Goal: Task Accomplishment & Management: Manage account settings

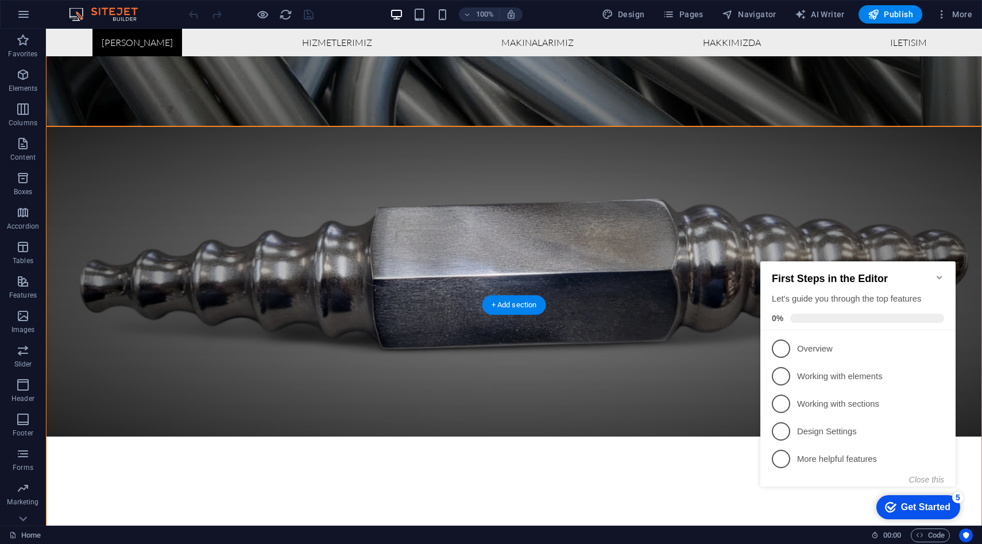
scroll to position [651, 0]
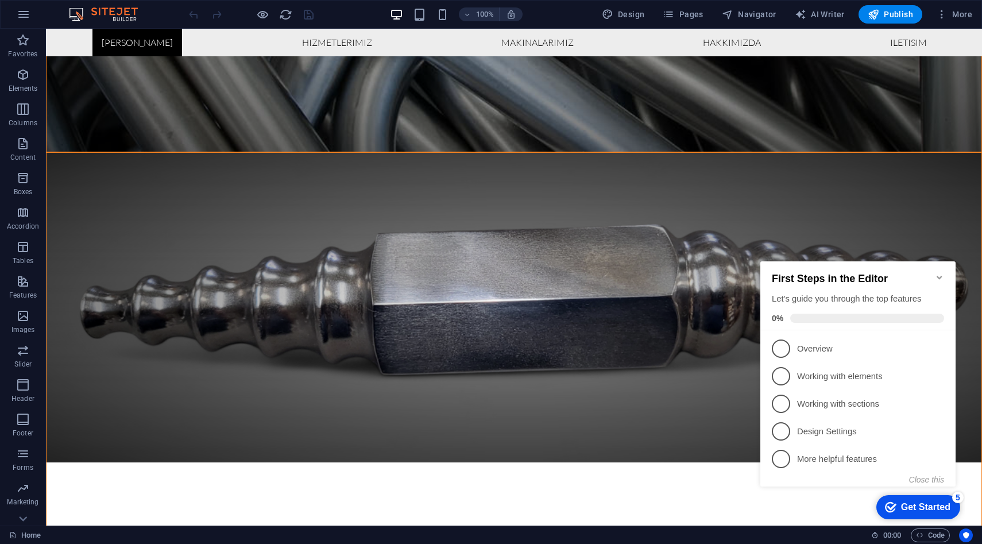
click at [941, 276] on icon "Minimize checklist" at bounding box center [939, 277] width 5 height 3
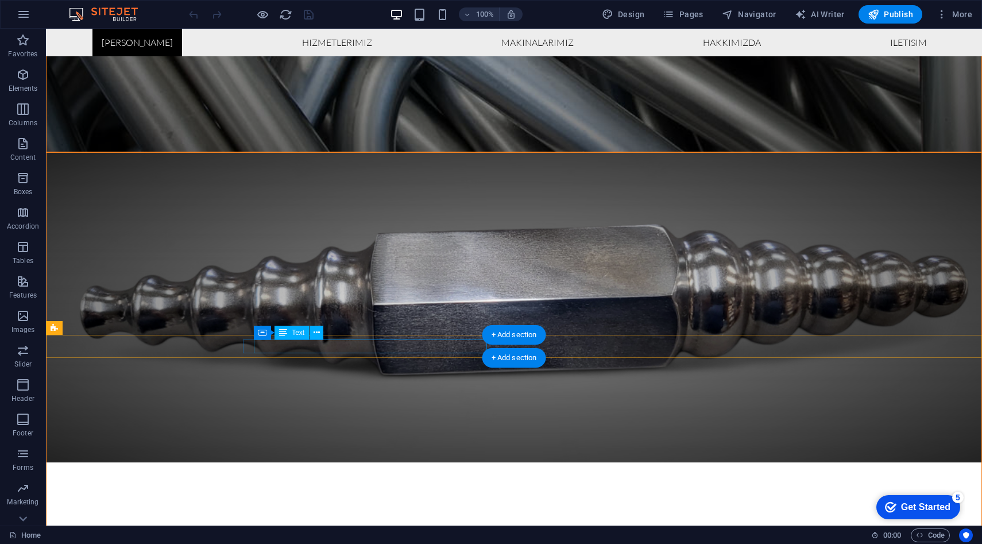
click at [317, 331] on icon at bounding box center [317, 333] width 6 height 12
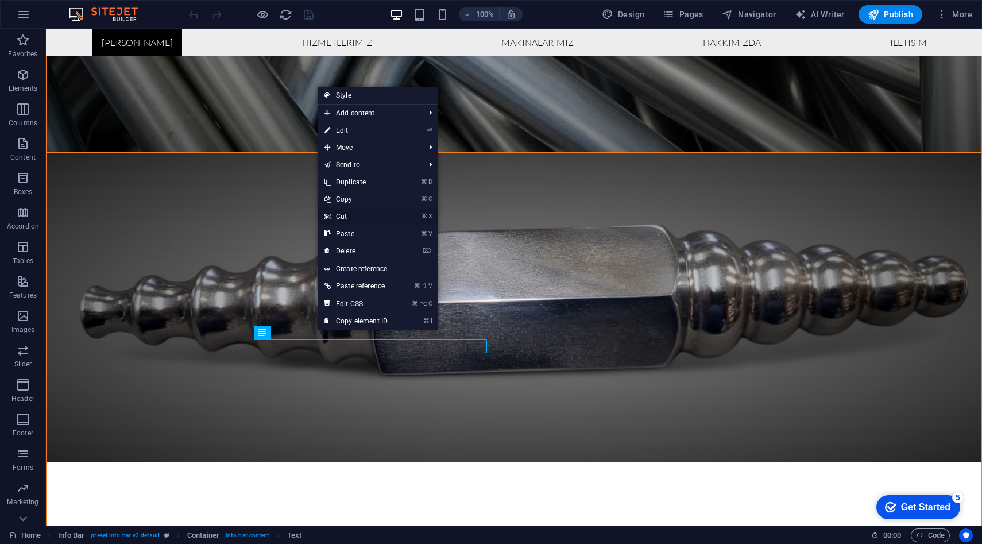
click at [351, 211] on link "⌘ X Cut" at bounding box center [356, 216] width 77 height 17
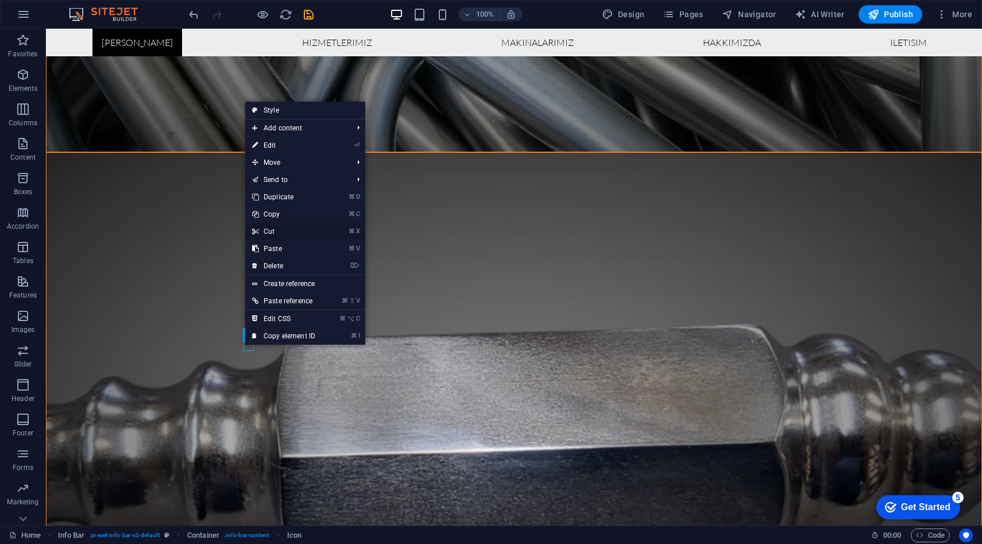
click at [275, 233] on link "⌘ X Cut" at bounding box center [283, 231] width 77 height 17
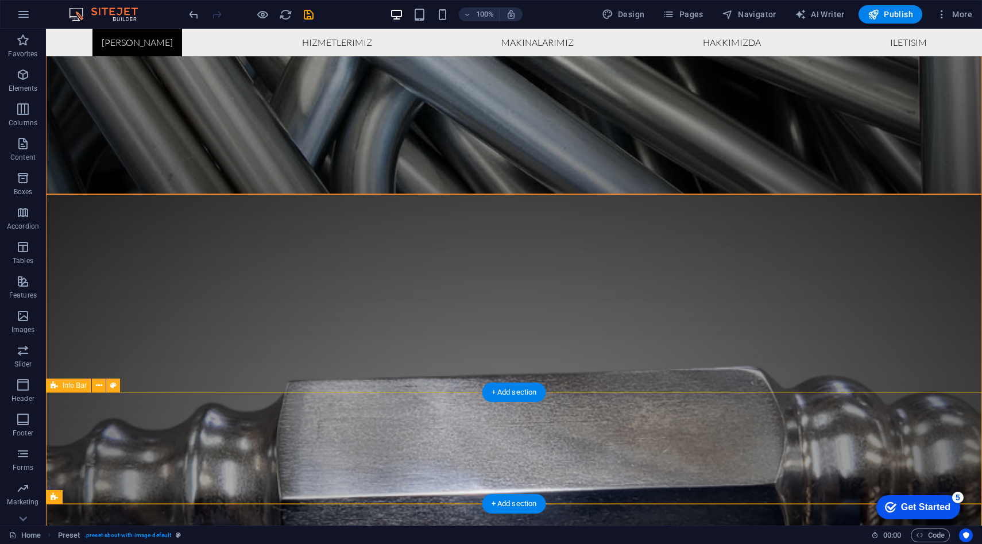
scroll to position [587, 0]
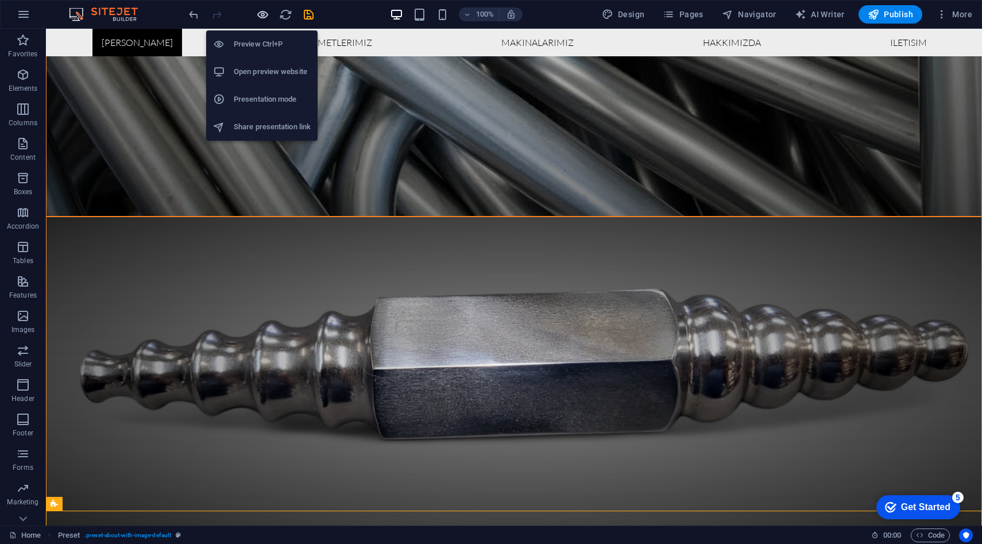
click at [265, 10] on icon "button" at bounding box center [262, 14] width 13 height 13
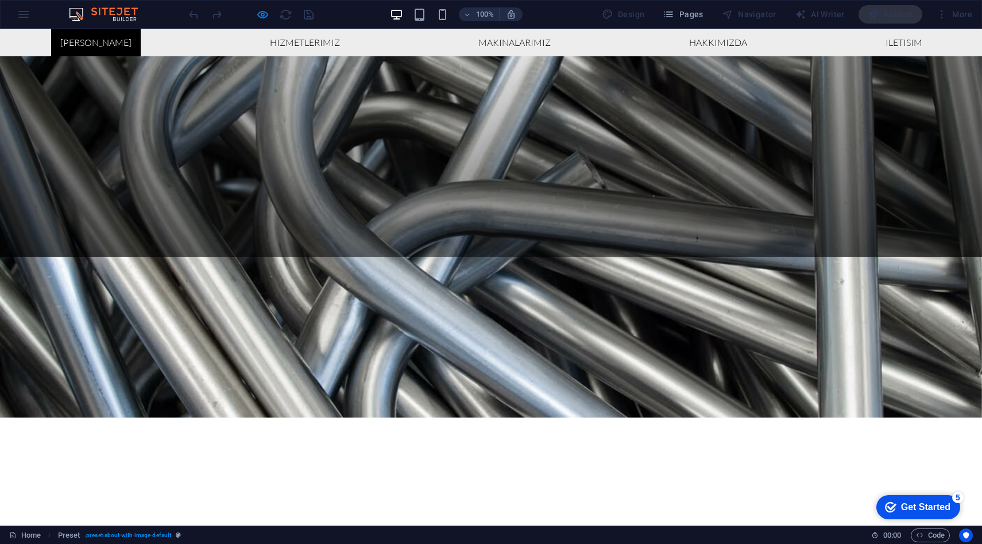
scroll to position [0, 0]
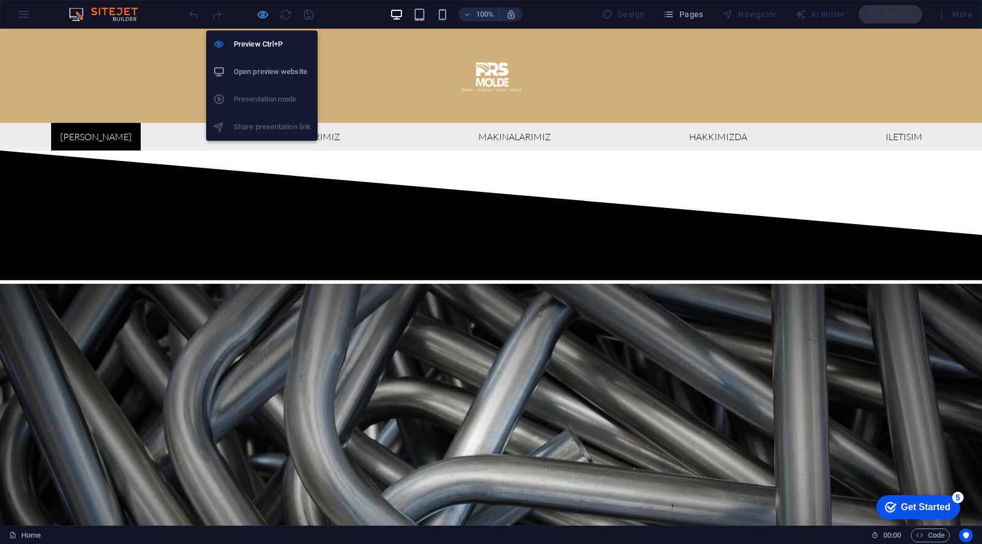
click at [256, 14] on span "button" at bounding box center [263, 14] width 14 height 13
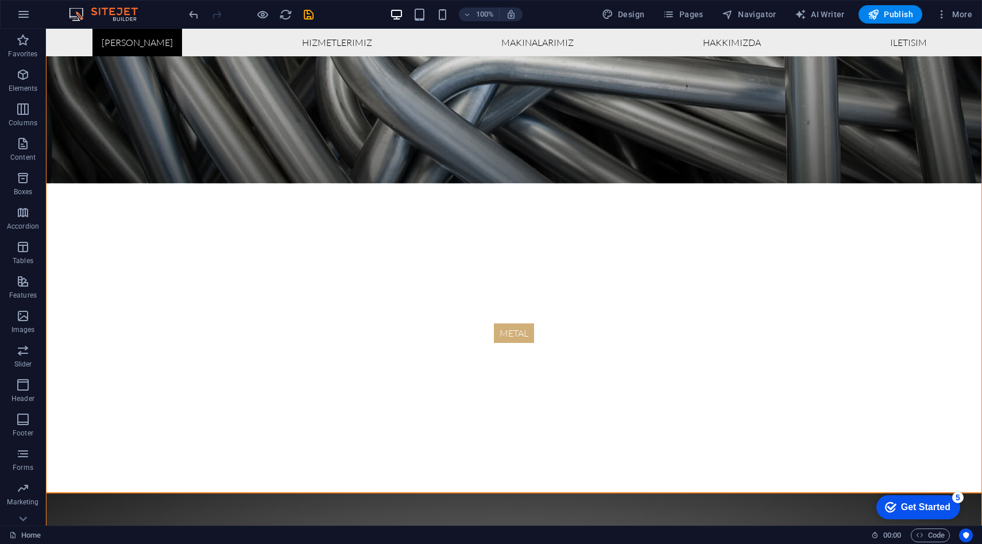
scroll to position [303, 0]
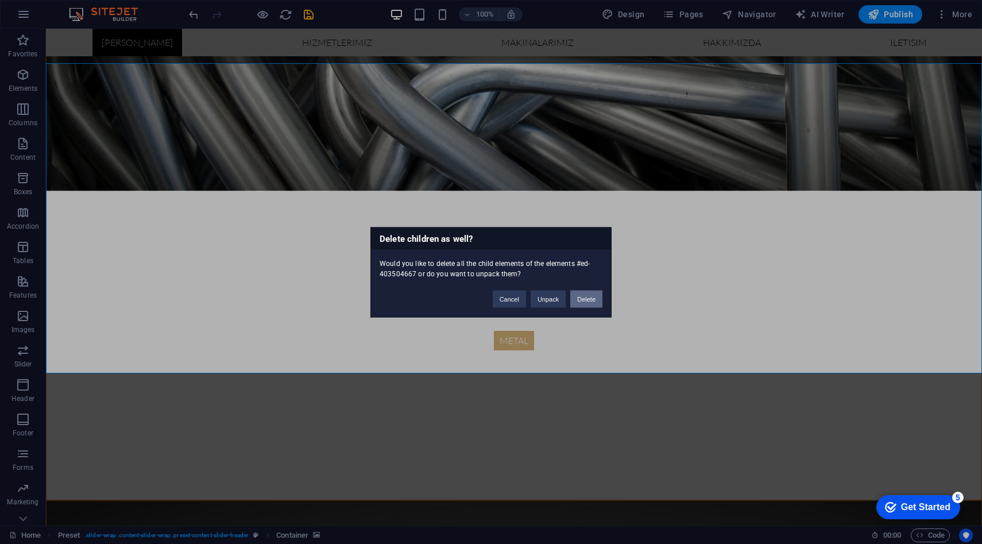
click at [578, 303] on button "Delete" at bounding box center [586, 298] width 32 height 17
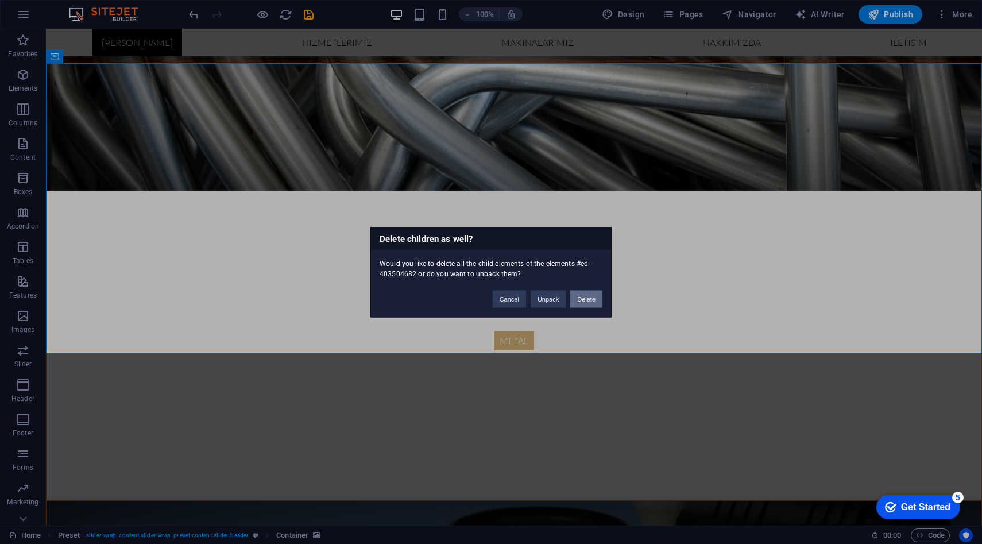
click at [588, 293] on button "Delete" at bounding box center [586, 298] width 32 height 17
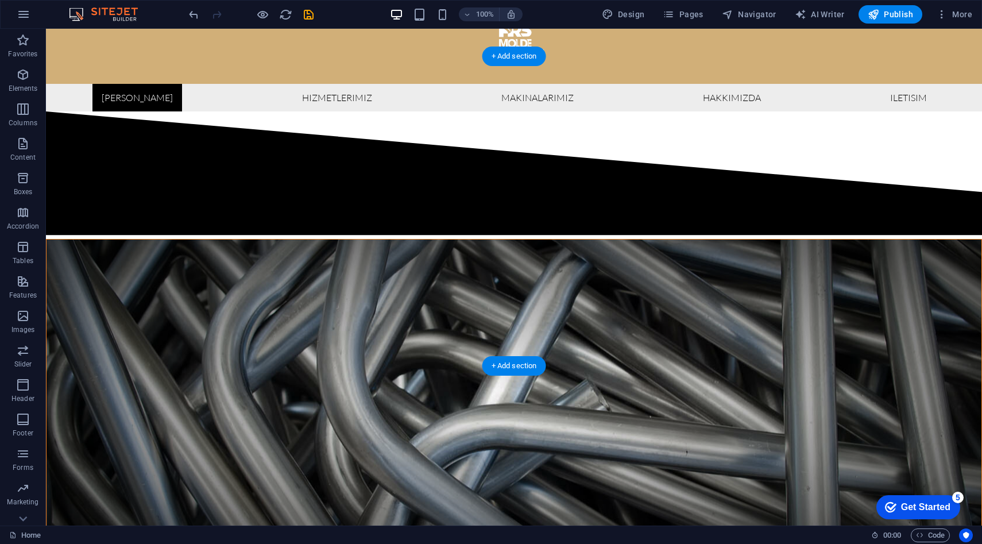
scroll to position [0, 0]
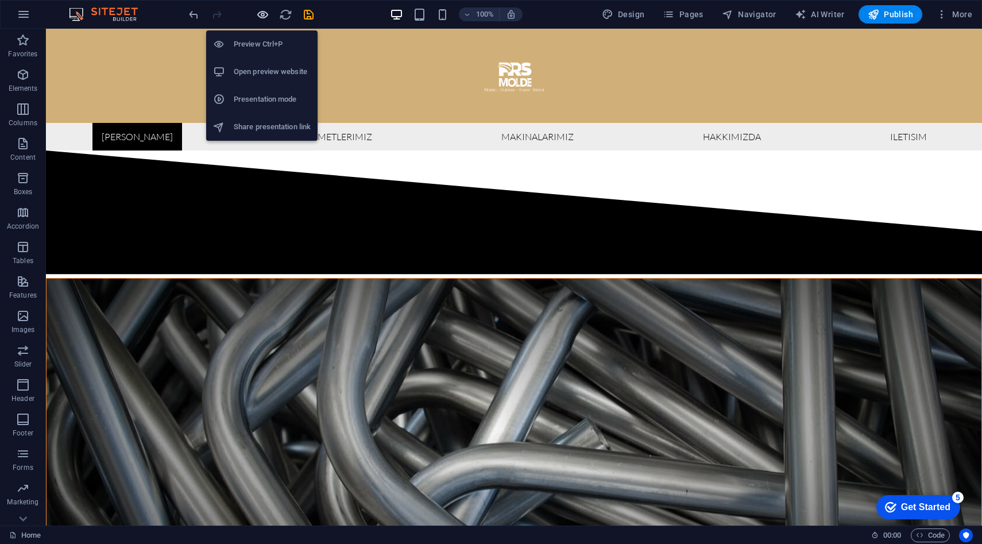
click at [264, 13] on icon "button" at bounding box center [262, 14] width 13 height 13
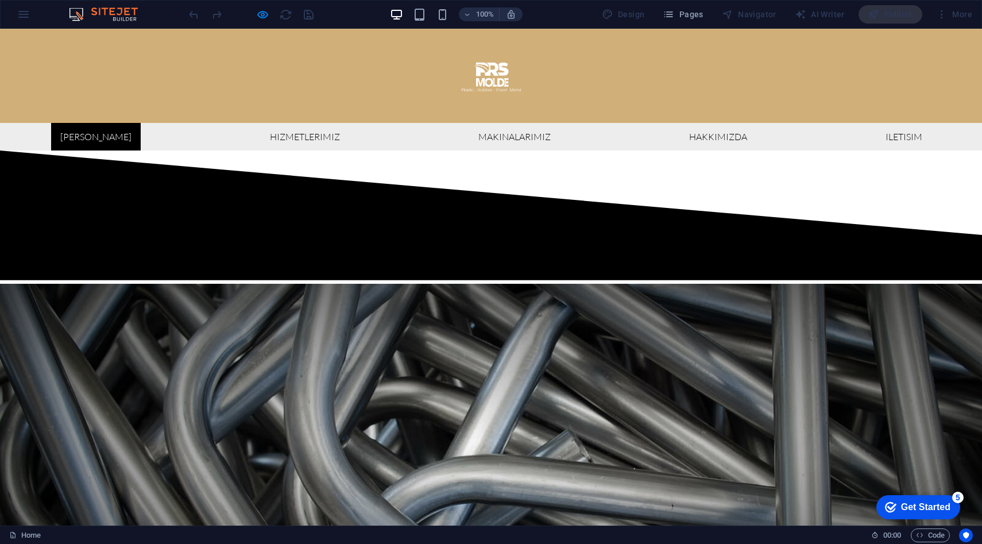
scroll to position [11, 0]
